Goal: Task Accomplishment & Management: Manage account settings

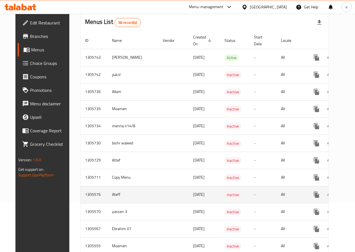
scroll to position [84, 0]
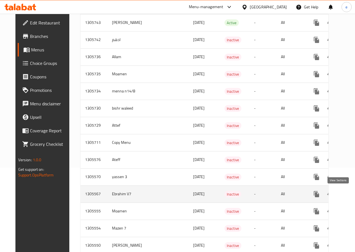
click at [354, 194] on icon "enhanced table" at bounding box center [357, 194] width 7 height 7
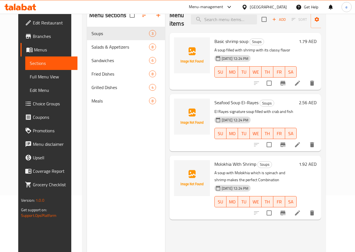
scroll to position [22, 0]
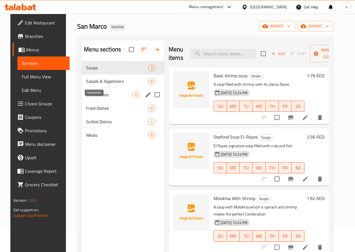
click at [97, 98] on span "Sandwiches" at bounding box center [109, 94] width 46 height 7
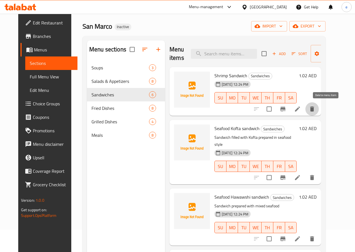
click at [314, 109] on icon "delete" at bounding box center [312, 108] width 4 height 5
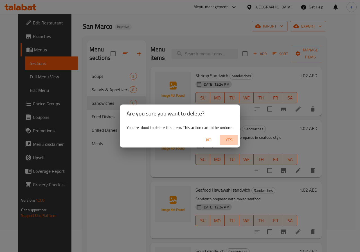
click at [230, 142] on span "Yes" at bounding box center [228, 140] width 13 height 7
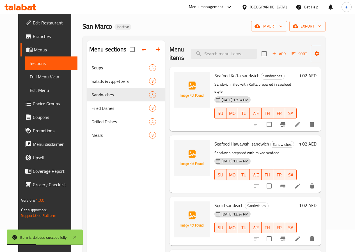
scroll to position [28, 0]
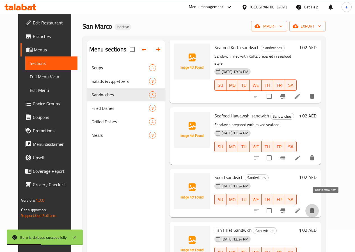
click at [316, 207] on icon "delete" at bounding box center [312, 210] width 7 height 7
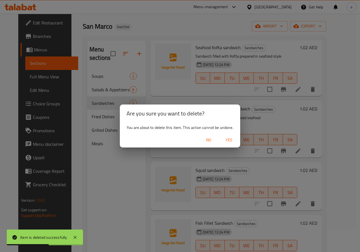
click at [230, 138] on span "Yes" at bounding box center [228, 140] width 13 height 7
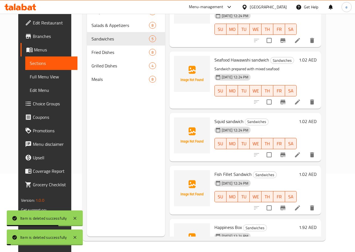
scroll to position [79, 0]
click at [316, 204] on icon "delete" at bounding box center [312, 207] width 7 height 7
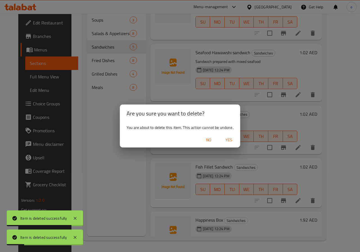
click at [232, 142] on span "Yes" at bounding box center [228, 140] width 13 height 7
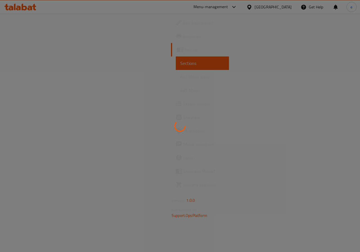
click at [138, 112] on div at bounding box center [180, 126] width 360 height 252
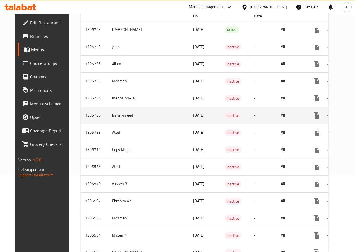
scroll to position [112, 0]
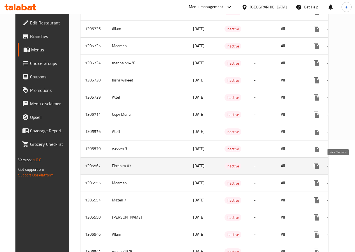
click at [354, 167] on icon "enhanced table" at bounding box center [357, 166] width 7 height 7
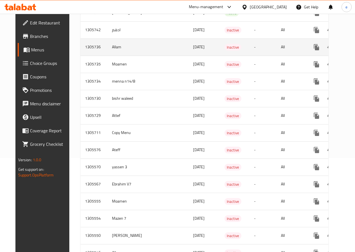
scroll to position [140, 0]
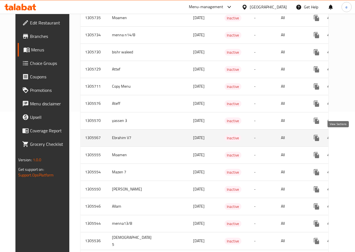
click at [354, 136] on icon "enhanced table" at bounding box center [357, 138] width 7 height 7
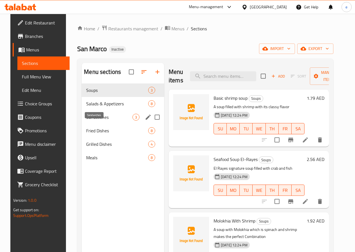
click at [94, 121] on span "Sandwiches" at bounding box center [109, 117] width 46 height 7
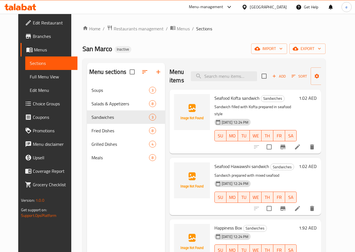
click at [34, 50] on span "Menus" at bounding box center [53, 49] width 39 height 7
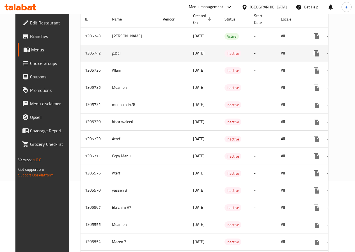
scroll to position [112, 0]
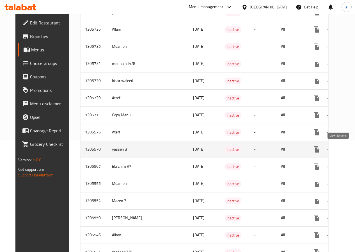
click at [355, 151] on icon "enhanced table" at bounding box center [357, 149] width 5 height 5
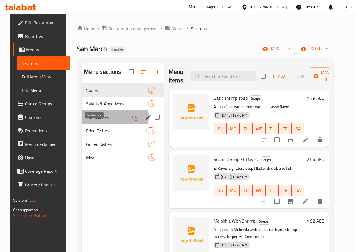
click at [95, 121] on span "Sandwiches" at bounding box center [109, 117] width 46 height 7
click at [101, 121] on span "Sandwiches" at bounding box center [109, 117] width 46 height 7
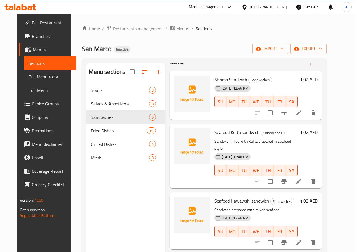
scroll to position [28, 0]
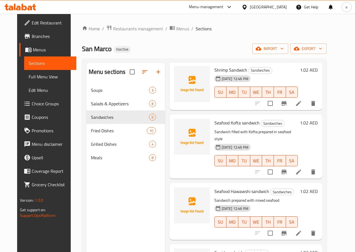
click at [29, 62] on span "Sections" at bounding box center [50, 63] width 43 height 7
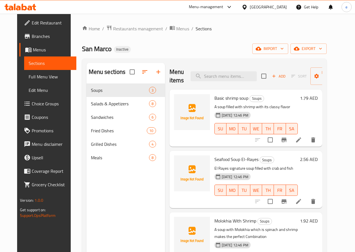
click at [33, 51] on span "Menus" at bounding box center [52, 49] width 39 height 7
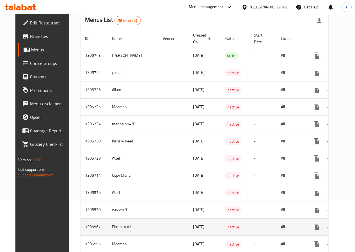
scroll to position [56, 0]
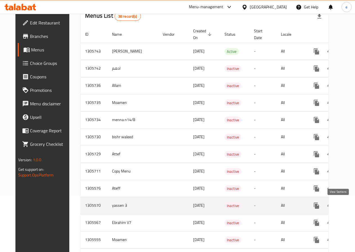
click at [354, 203] on icon "enhanced table" at bounding box center [357, 205] width 7 height 7
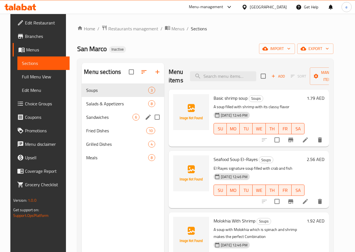
click at [101, 124] on div "Sandwiches 6" at bounding box center [123, 116] width 83 height 13
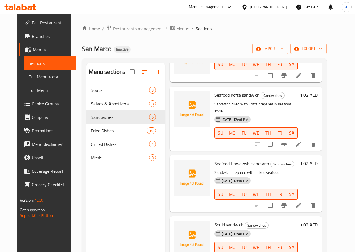
scroll to position [56, 0]
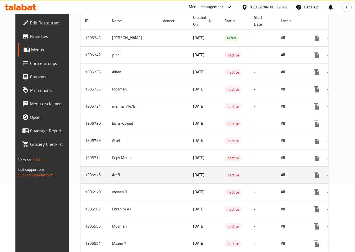
scroll to position [84, 0]
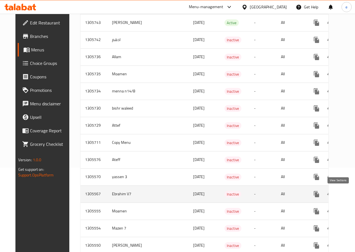
click at [354, 195] on icon "enhanced table" at bounding box center [357, 194] width 7 height 7
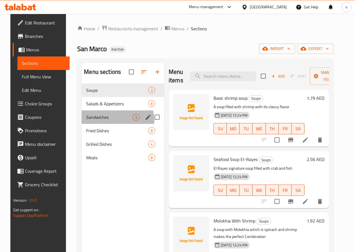
click at [110, 124] on div "Sandwiches 3" at bounding box center [123, 116] width 83 height 13
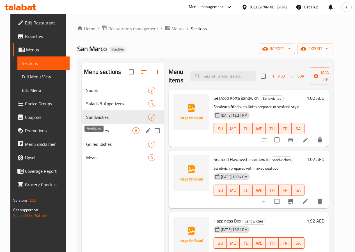
click at [86, 134] on span "Fried Dishes" at bounding box center [109, 130] width 46 height 7
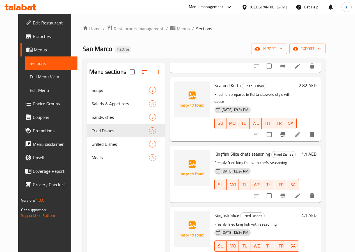
scroll to position [169, 0]
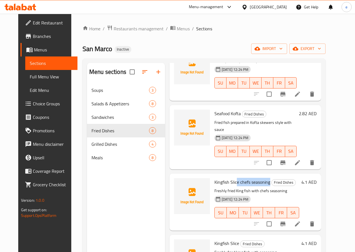
drag, startPoint x: 214, startPoint y: 176, endPoint x: 246, endPoint y: 176, distance: 32.6
click at [246, 178] on span "Kingfish Slice chefs seasoning" at bounding box center [243, 182] width 56 height 8
click at [216, 187] on p "Freshly fried King fish with chefs seasoning" at bounding box center [257, 190] width 85 height 7
drag, startPoint x: 190, startPoint y: 174, endPoint x: 242, endPoint y: 172, distance: 51.7
click at [242, 176] on div "Kingfish Slice chefs seasoning Fried Dishes Freshly fried King fish with chefs …" at bounding box center [256, 202] width 89 height 53
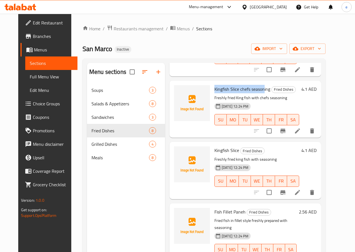
scroll to position [79, 0]
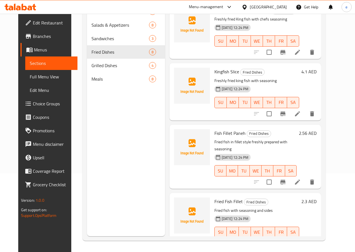
click at [114, 147] on div "Menu sections Soups 3 Salads & Appetizers 8 Sandwiches 3 Fried Dishes 8 Grilled…" at bounding box center [126, 110] width 78 height 252
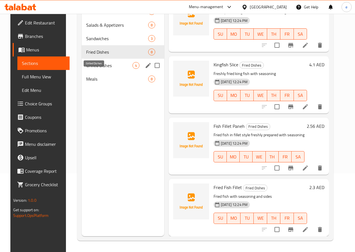
click at [96, 69] on span "Grilled Dishes" at bounding box center [109, 65] width 46 height 7
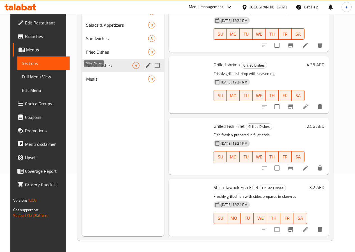
scroll to position [16, 0]
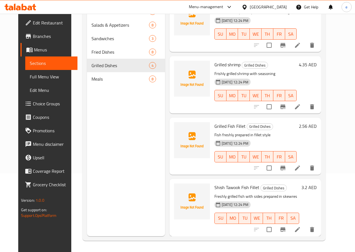
click at [33, 21] on span "Edit Restaurant" at bounding box center [53, 22] width 40 height 7
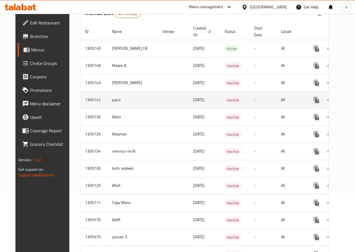
scroll to position [140, 0]
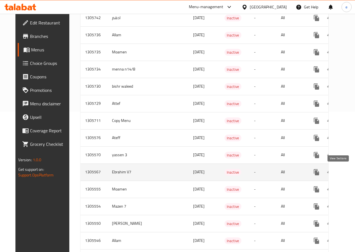
click at [354, 171] on icon "enhanced table" at bounding box center [357, 172] width 7 height 7
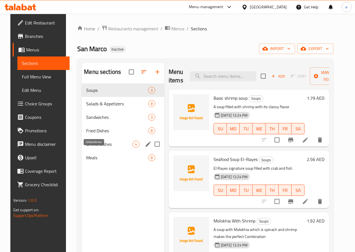
click at [102, 147] on span "Grilled Dishes" at bounding box center [109, 144] width 46 height 7
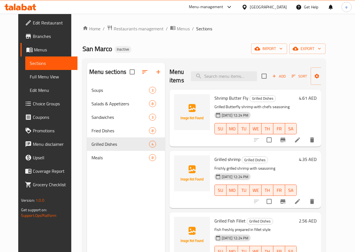
scroll to position [16, 0]
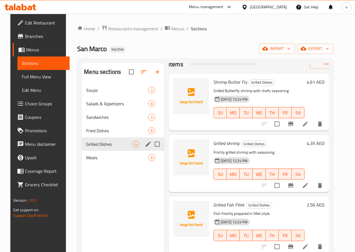
click at [113, 147] on div "Grilled Dishes 4" at bounding box center [123, 143] width 83 height 13
click at [102, 147] on span "Grilled Dishes" at bounding box center [109, 144] width 46 height 7
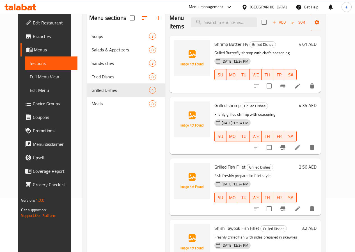
scroll to position [22, 0]
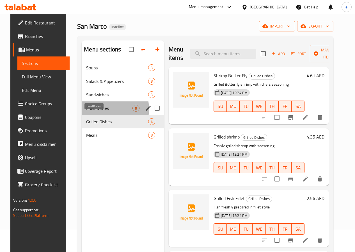
click at [96, 112] on span "Fried Dishes" at bounding box center [109, 108] width 46 height 7
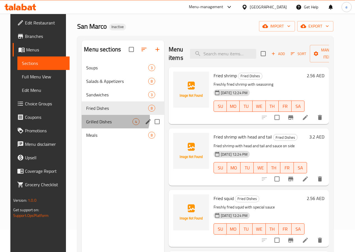
click at [99, 126] on div "Grilled Dishes 4" at bounding box center [123, 121] width 83 height 13
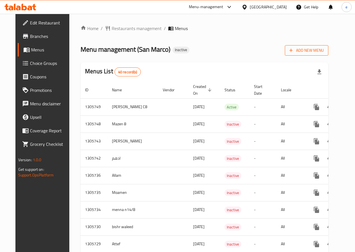
click at [324, 51] on span "Add New Menu" at bounding box center [307, 50] width 35 height 7
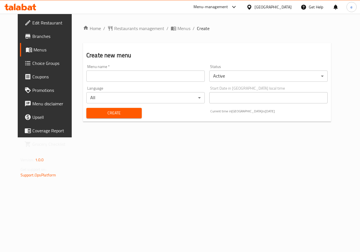
click at [145, 81] on input "text" at bounding box center [145, 76] width 118 height 11
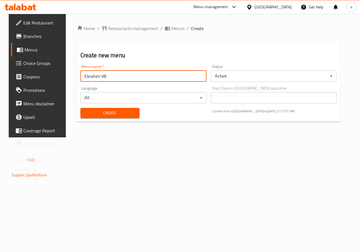
type input "Ebrahim V8"
click at [97, 113] on span "Create" at bounding box center [110, 113] width 50 height 7
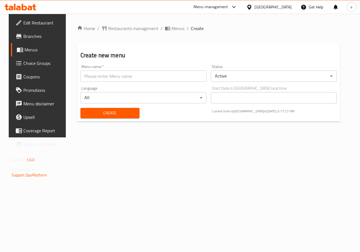
click at [25, 47] on span "Menus" at bounding box center [44, 49] width 40 height 7
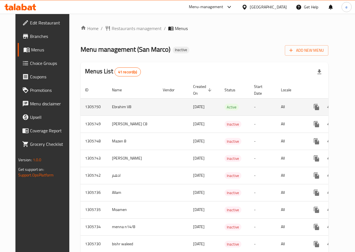
click at [354, 108] on icon "enhanced table" at bounding box center [357, 107] width 7 height 7
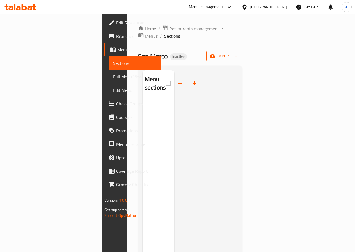
click at [238, 53] on span "import" at bounding box center [224, 56] width 27 height 7
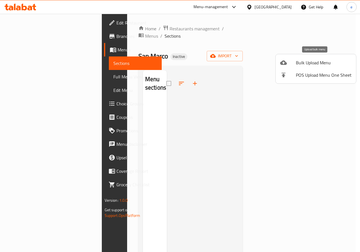
click at [320, 64] on span "Bulk Upload Menu" at bounding box center [324, 62] width 56 height 7
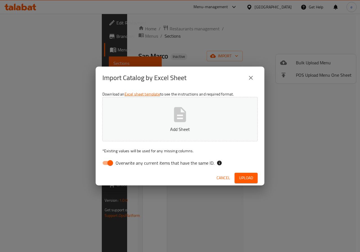
click at [190, 107] on button "Add Sheet" at bounding box center [179, 119] width 155 height 44
click at [113, 162] on input "Overwrite any current items that have the same ID." at bounding box center [110, 163] width 32 height 11
checkbox input "false"
click at [247, 178] on span "Upload" at bounding box center [246, 177] width 14 height 7
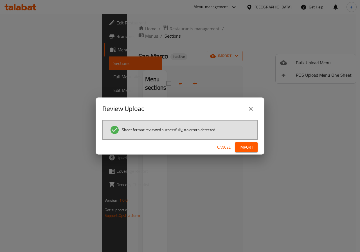
click at [246, 142] on div "Cancel Import" at bounding box center [180, 147] width 169 height 15
click at [244, 145] on span "Import" at bounding box center [245, 147] width 13 height 7
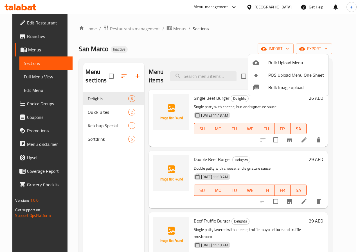
click at [24, 49] on div at bounding box center [180, 126] width 360 height 252
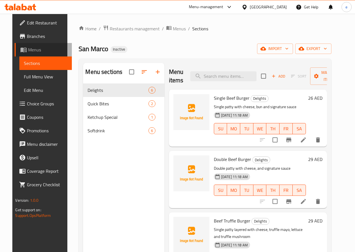
click at [28, 49] on span "Menus" at bounding box center [47, 49] width 39 height 7
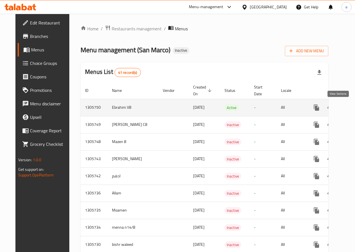
click at [354, 107] on icon "enhanced table" at bounding box center [357, 107] width 7 height 7
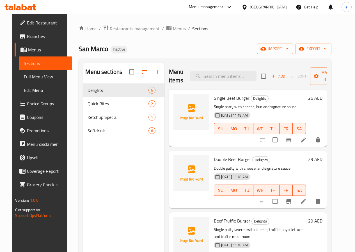
click at [37, 79] on span "Full Menu View" at bounding box center [45, 76] width 43 height 7
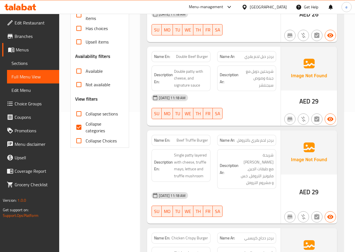
scroll to position [140, 0]
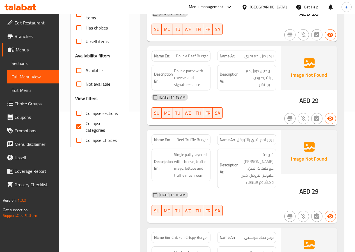
click at [103, 125] on span "Collapse categories" at bounding box center [103, 126] width 35 height 13
click at [86, 125] on input "Collapse categories" at bounding box center [78, 126] width 13 height 13
checkbox input "false"
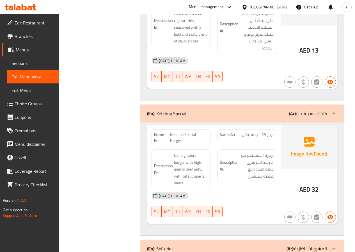
scroll to position [815, 0]
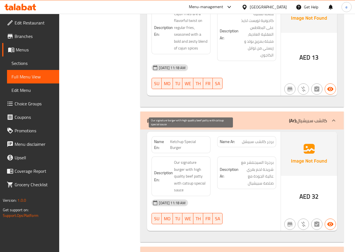
click at [190, 159] on span "Our signature burger with high quality beef patty with catsup special sauce" at bounding box center [191, 176] width 34 height 35
click at [25, 95] on link "Edit Menu" at bounding box center [33, 89] width 52 height 13
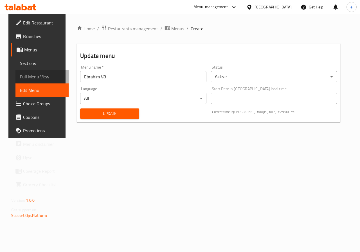
click at [39, 74] on span "Full Menu View" at bounding box center [42, 76] width 44 height 7
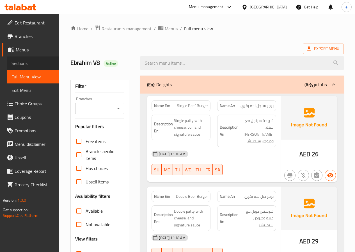
click at [23, 58] on link "Sections" at bounding box center [33, 62] width 52 height 13
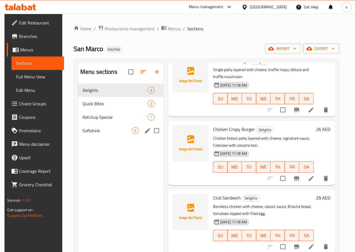
click at [93, 134] on span "Softdrink" at bounding box center [107, 130] width 49 height 7
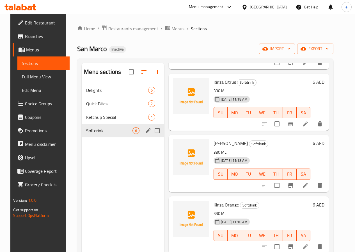
scroll to position [139, 0]
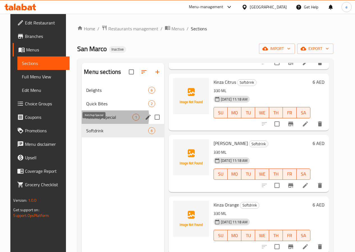
click at [99, 121] on span "Ketchup Special" at bounding box center [109, 117] width 46 height 7
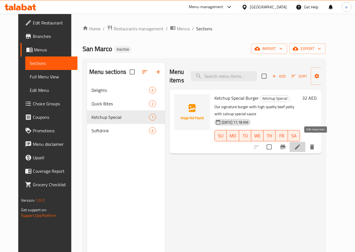
click at [301, 144] on icon at bounding box center [297, 147] width 7 height 7
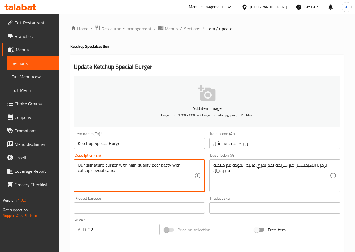
drag, startPoint x: 191, startPoint y: 165, endPoint x: 179, endPoint y: 166, distance: 12.7
click at [179, 166] on textarea "Our signature burger with high quality beef patty with catsup special sauce" at bounding box center [136, 175] width 117 height 27
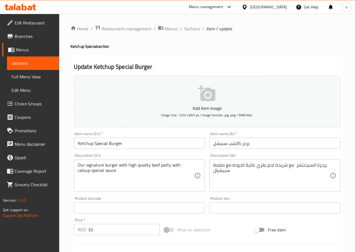
click at [194, 168] on textarea "Our signature burger with high quality beef patty with catsup special sauce" at bounding box center [136, 175] width 117 height 27
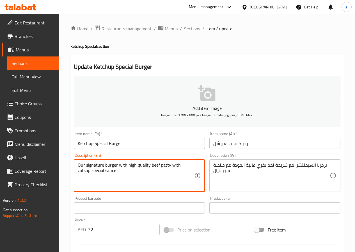
click at [193, 165] on textarea "Our signature burger with high quality beef patty with catsup special sauce" at bounding box center [136, 175] width 117 height 27
drag, startPoint x: 193, startPoint y: 165, endPoint x: 184, endPoint y: 165, distance: 9.3
click at [184, 165] on textarea "Our signature burger with high quality beef patty with catsup special sauce" at bounding box center [136, 175] width 117 height 27
click at [184, 169] on textarea "Our signature burger with high quality beef patty with catsup special sauce" at bounding box center [136, 175] width 117 height 27
drag, startPoint x: 179, startPoint y: 166, endPoint x: 192, endPoint y: 166, distance: 13.2
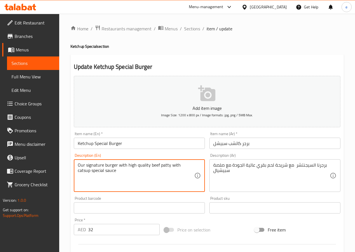
click at [192, 166] on textarea "Our signature burger with high quality beef patty with catsup special sauce" at bounding box center [136, 175] width 117 height 27
paste textarea "Ketch"
click at [163, 185] on textarea "Our signature burger with high quality beef patty with Ketchup special sauce" at bounding box center [136, 175] width 117 height 27
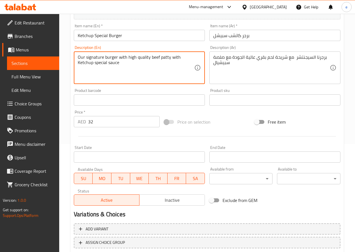
scroll to position [145, 0]
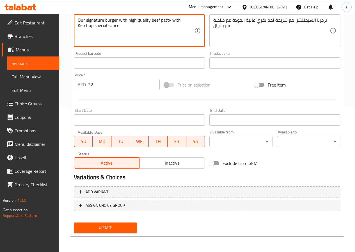
type textarea "Our signature burger with high quality beef patty with Ketchup special sauce"
click at [117, 224] on button "Update" at bounding box center [105, 228] width 63 height 10
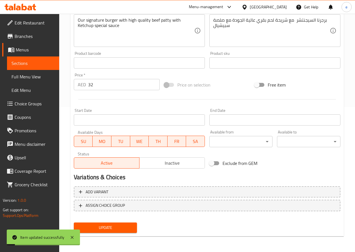
click at [30, 70] on link "Sections" at bounding box center [33, 62] width 52 height 13
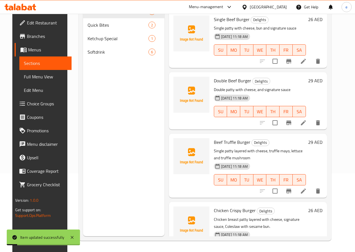
scroll to position [79, 0]
click at [30, 75] on span "Full Menu View" at bounding box center [45, 76] width 43 height 7
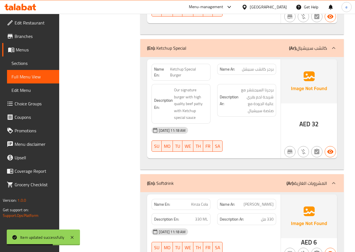
scroll to position [865, 0]
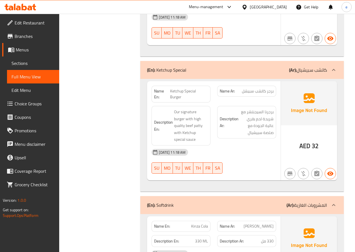
click at [26, 90] on span "Edit Menu" at bounding box center [33, 90] width 43 height 7
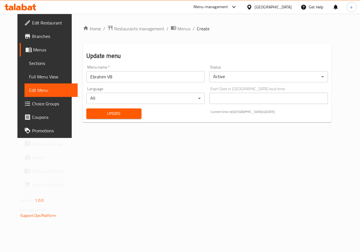
click at [29, 80] on span "Full Menu View" at bounding box center [51, 76] width 44 height 7
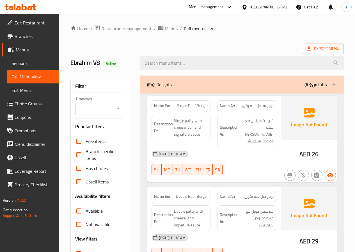
click at [22, 64] on span "Sections" at bounding box center [33, 63] width 43 height 7
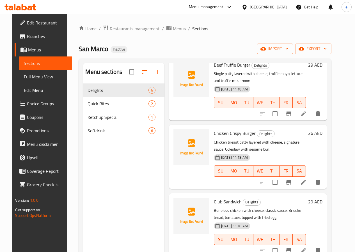
scroll to position [160, 0]
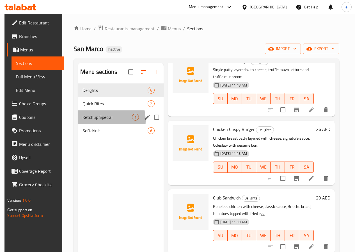
click at [97, 124] on div "Ketchup Special 1" at bounding box center [121, 116] width 86 height 13
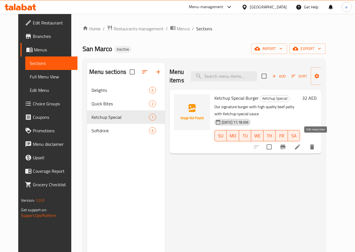
click at [301, 144] on icon at bounding box center [297, 147] width 7 height 7
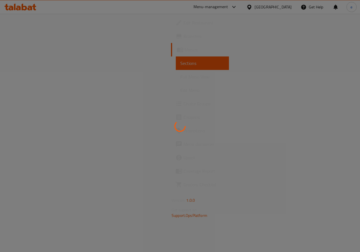
click at [200, 113] on div at bounding box center [180, 126] width 360 height 252
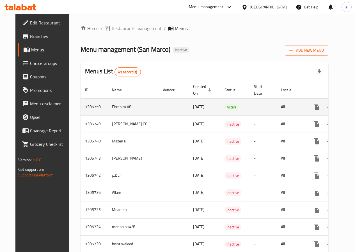
click at [354, 107] on icon "enhanced table" at bounding box center [357, 107] width 7 height 7
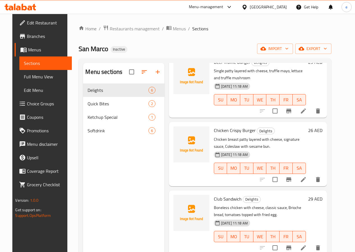
scroll to position [160, 0]
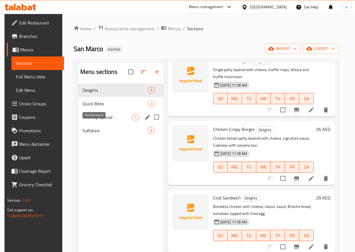
click at [97, 121] on span "Ketchup Special" at bounding box center [107, 117] width 49 height 7
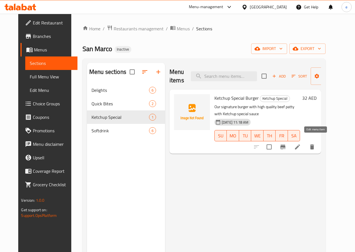
click at [301, 144] on icon at bounding box center [297, 147] width 7 height 7
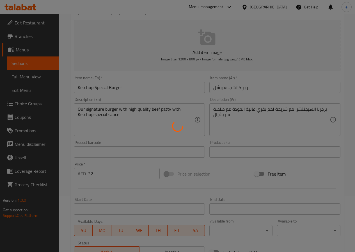
scroll to position [56, 0]
click at [219, 111] on div at bounding box center [177, 126] width 355 height 252
drag, startPoint x: 215, startPoint y: 119, endPoint x: 222, endPoint y: 117, distance: 6.9
click at [218, 119] on div at bounding box center [177, 126] width 355 height 252
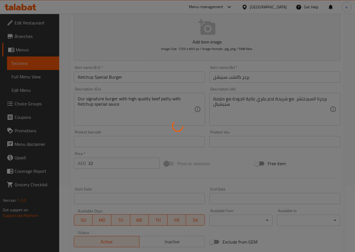
scroll to position [28, 0]
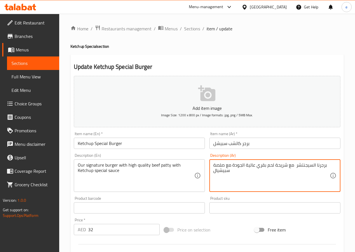
click at [234, 171] on textarea "برجرنا السيجنتشر مع شريحة لحم بقري عالية الجودة مع صلصة سبيشيال" at bounding box center [272, 175] width 117 height 27
click at [214, 163] on textarea "برجرنا السيجنتشر مع شريحة لحم بقري عالية الجودة مع صلصة سبيشيال" at bounding box center [272, 175] width 117 height 27
click at [230, 172] on textarea "برجرنا السيجنتشر مع شريحة لحم بقري عالية الجودة مع صلصة الكاتشب سبيشيال" at bounding box center [272, 175] width 117 height 27
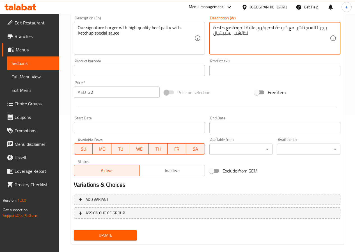
scroll to position [140, 0]
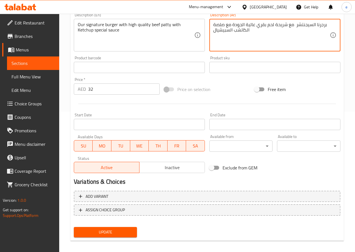
type textarea "برجرنا السيجنتشر مع شريحة لحم بقري عالية الجودة مع صلصة الكاتشب السبيشيال"
click at [104, 230] on span "Update" at bounding box center [105, 232] width 55 height 7
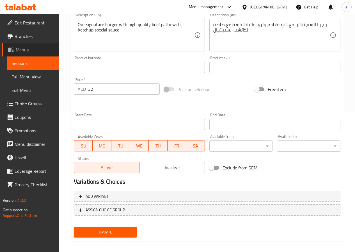
click at [16, 46] on span "Menus" at bounding box center [35, 49] width 39 height 7
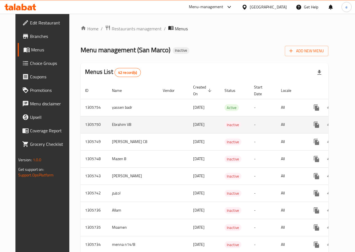
click at [354, 124] on icon "enhanced table" at bounding box center [357, 124] width 7 height 7
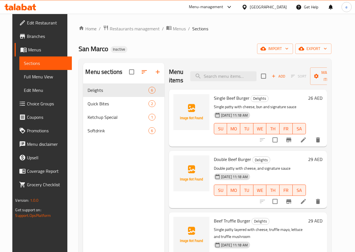
click at [24, 75] on span "Full Menu View" at bounding box center [45, 76] width 43 height 7
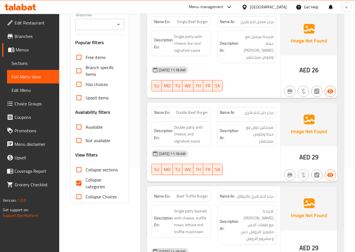
scroll to position [84, 0]
